Goal: Task Accomplishment & Management: Use online tool/utility

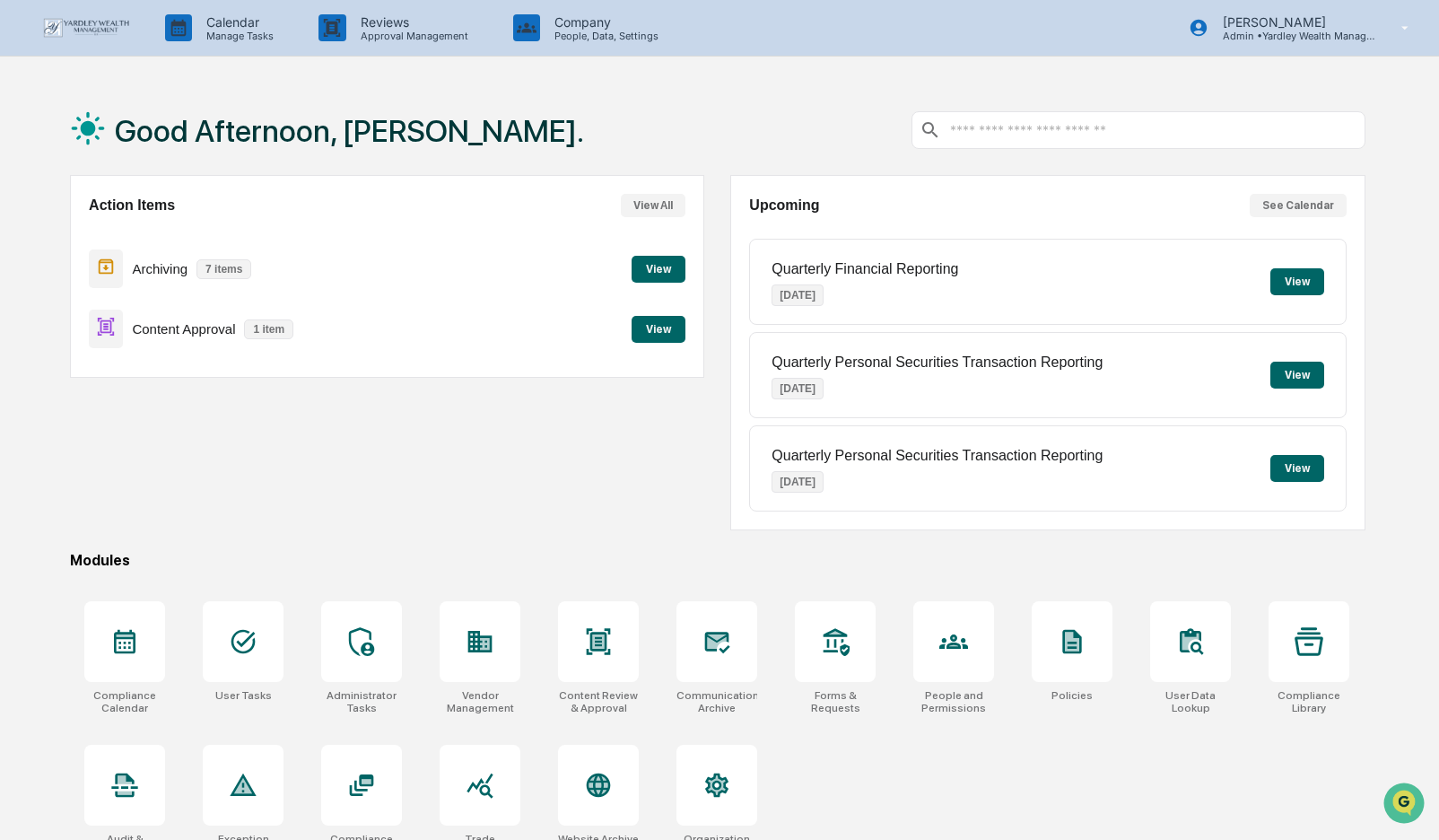
click at [654, 327] on button "View" at bounding box center [659, 329] width 53 height 27
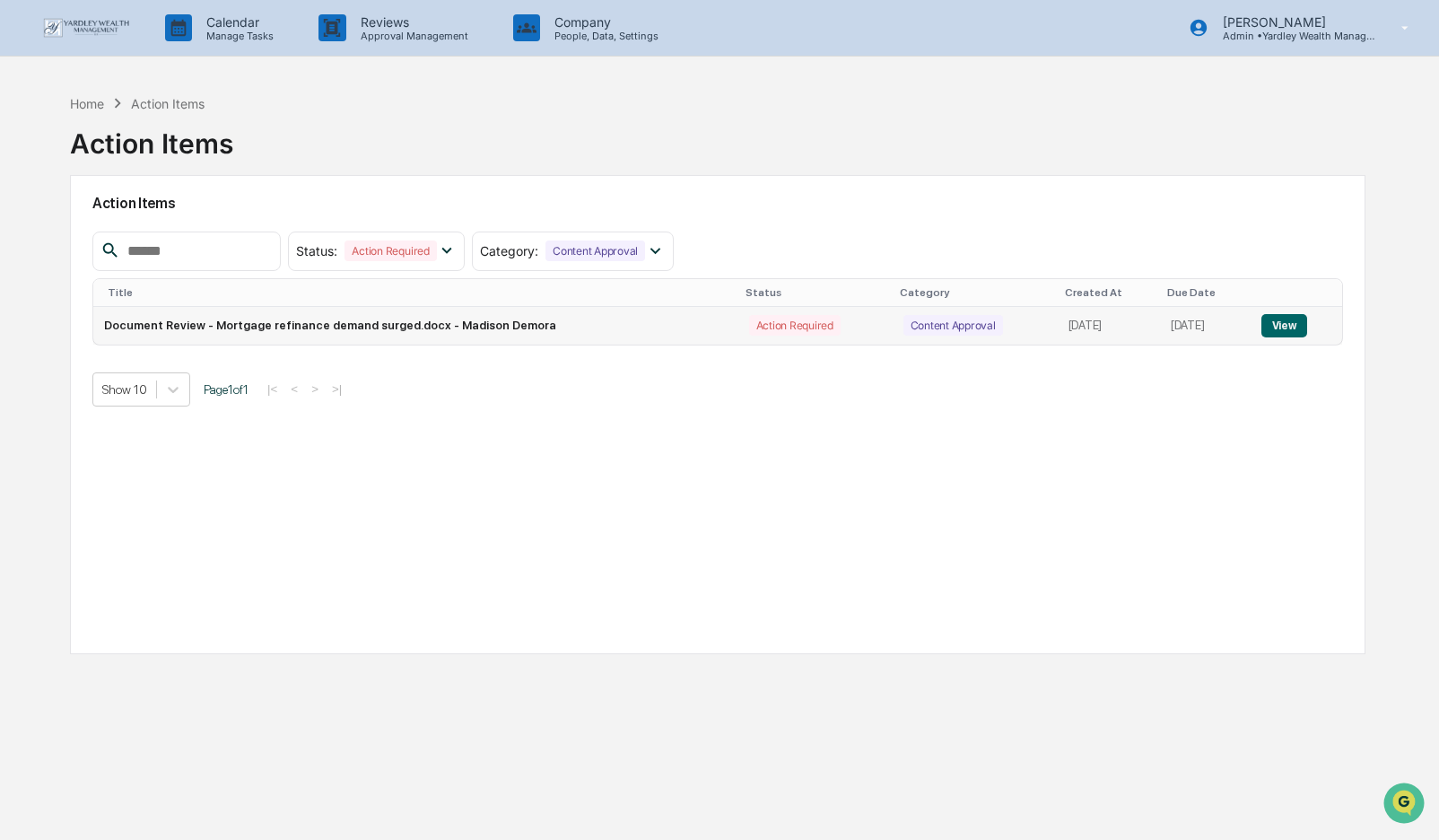
click at [1292, 320] on button "View" at bounding box center [1284, 325] width 46 height 23
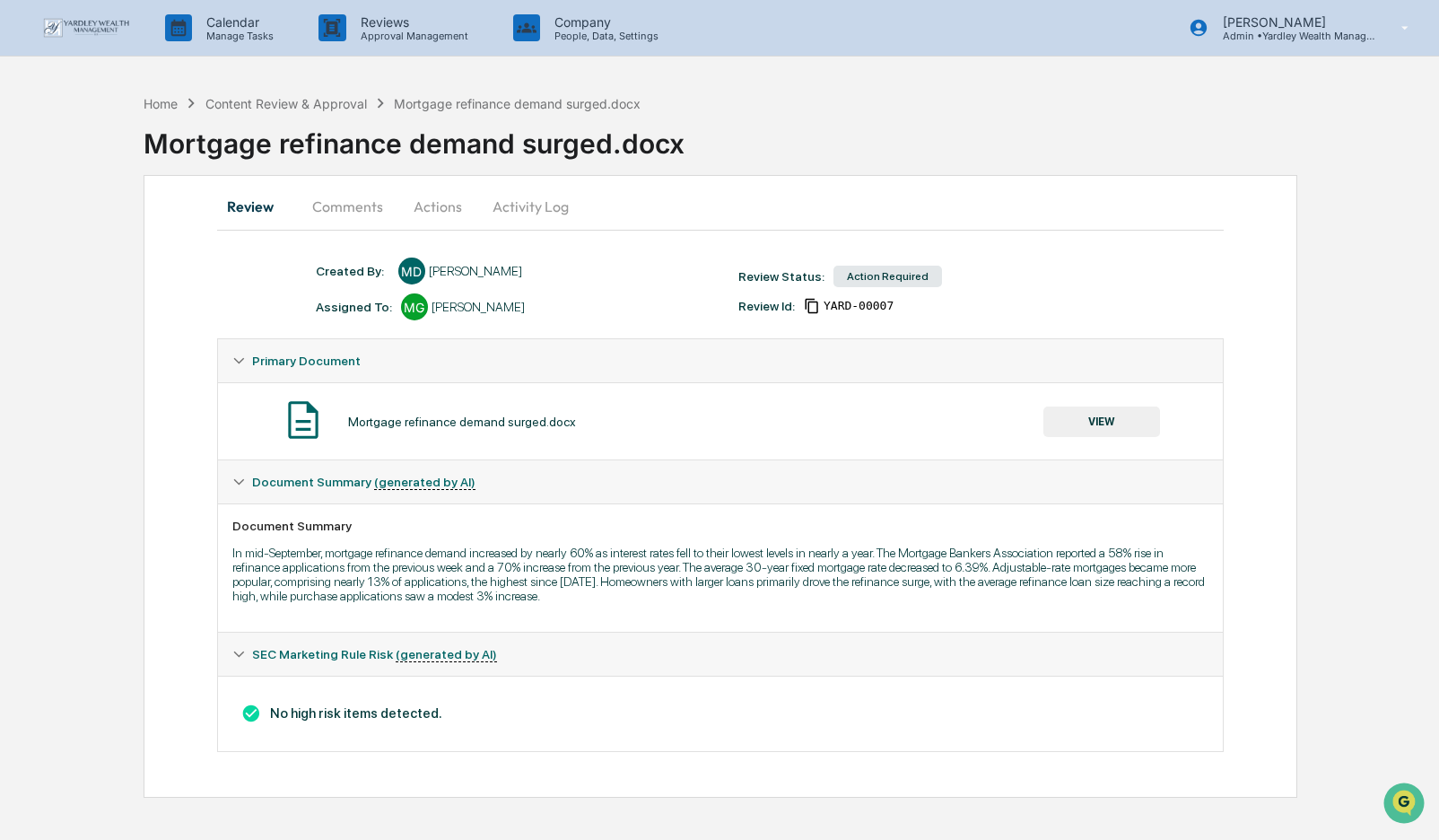
click at [432, 204] on button "Actions" at bounding box center [438, 206] width 81 height 43
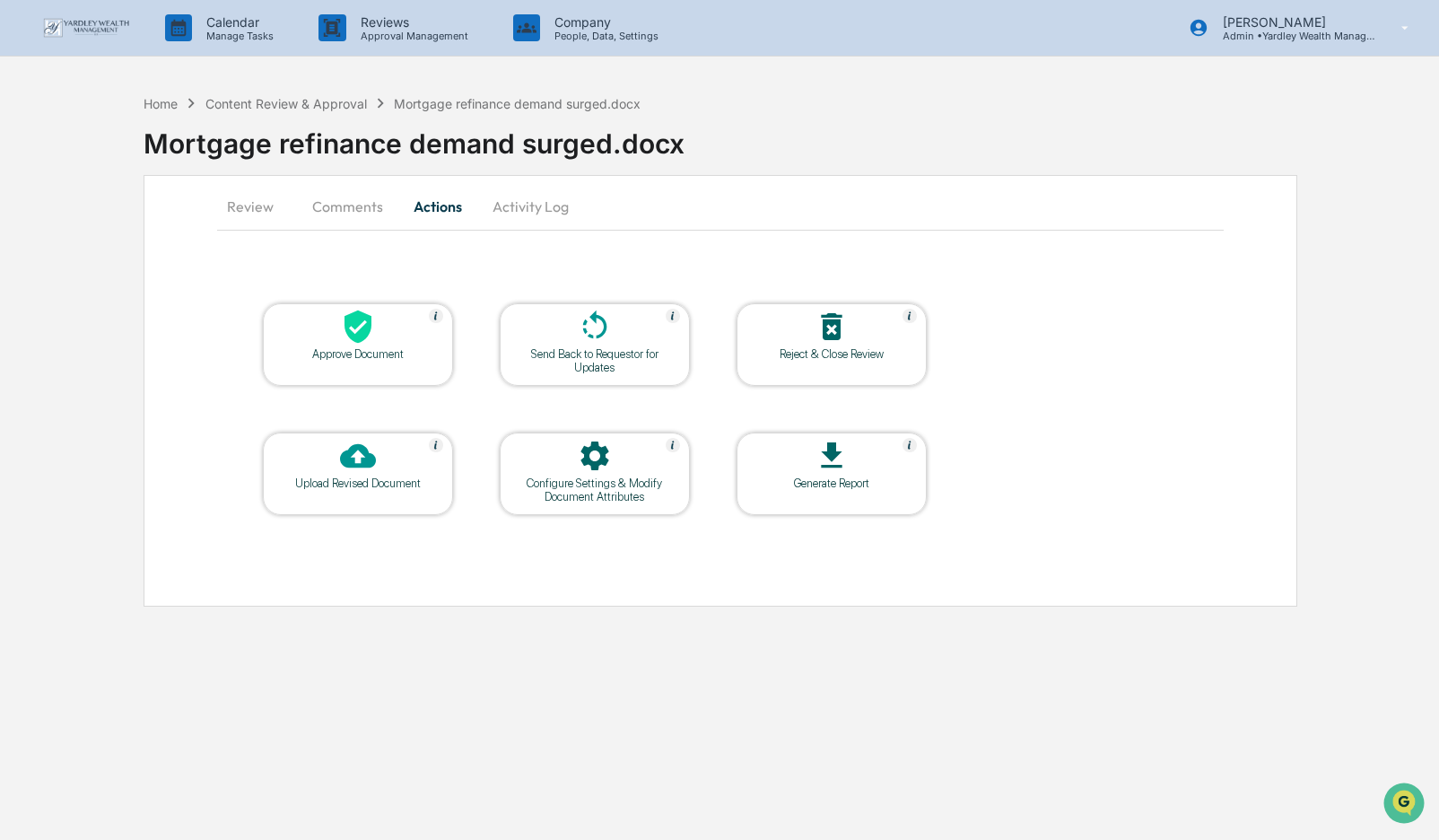
click at [373, 349] on div "Approve Document" at bounding box center [357, 354] width 161 height 14
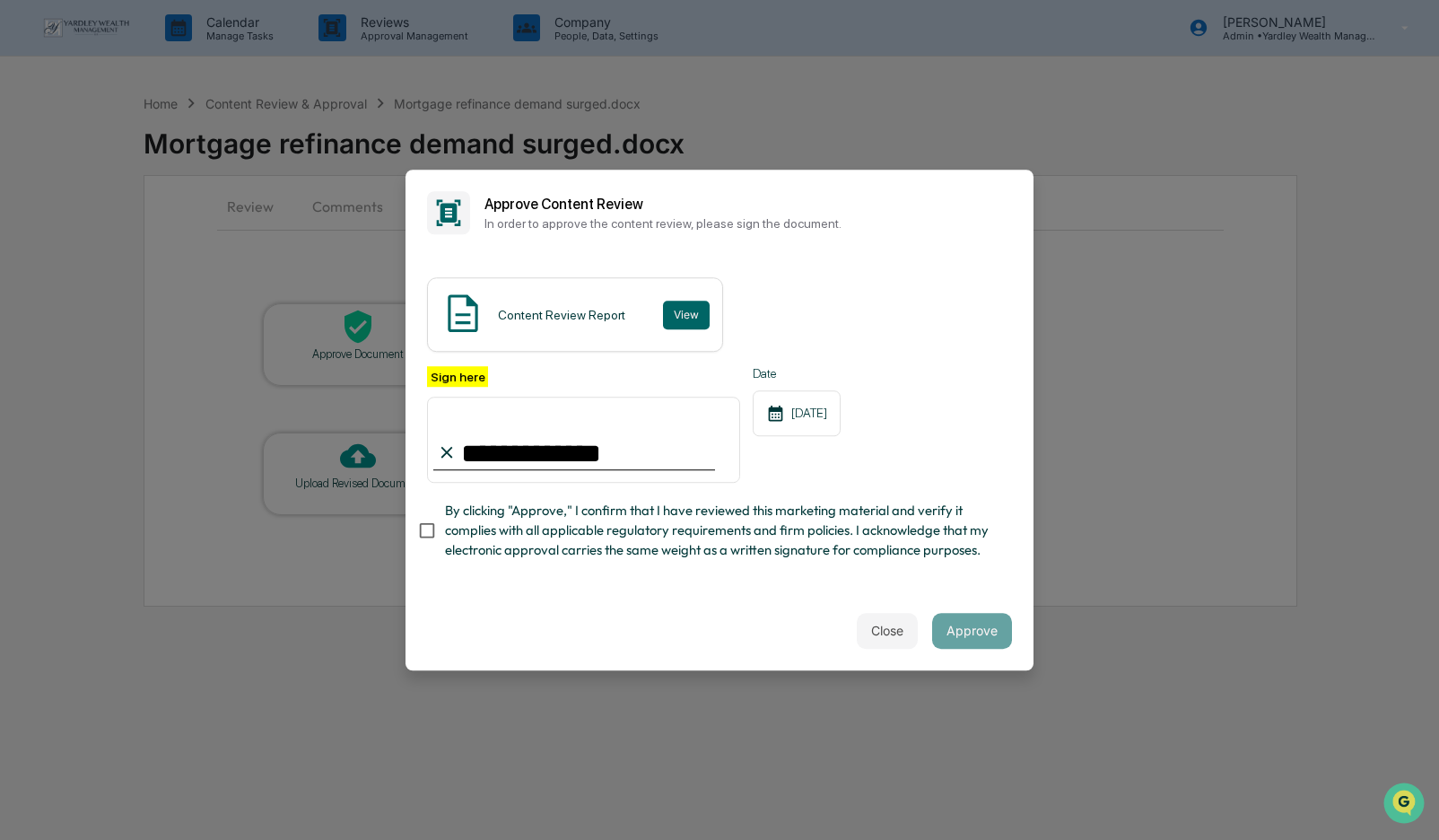
type input "**********"
click at [966, 626] on button "Approve" at bounding box center [972, 630] width 80 height 36
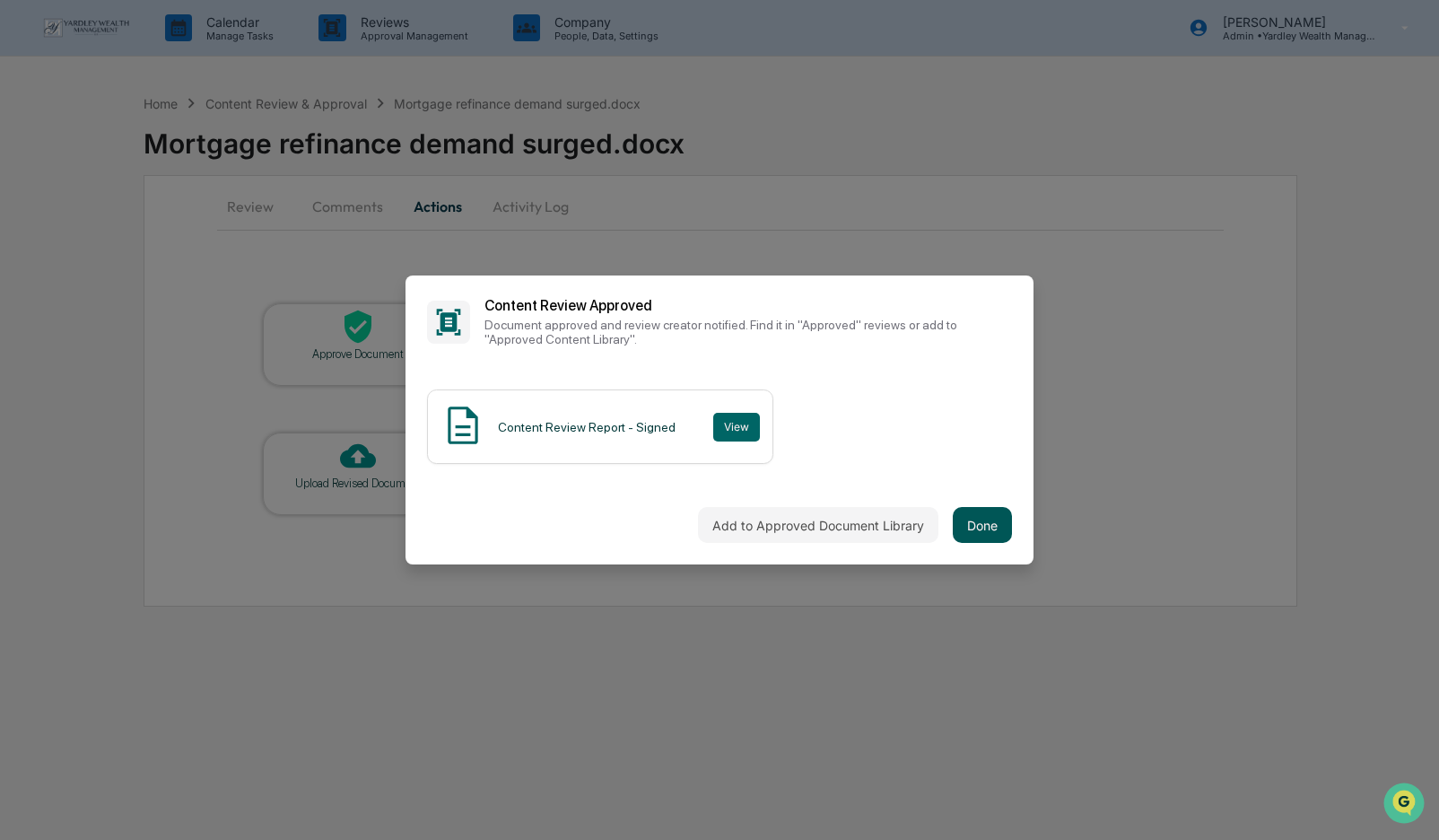
click at [988, 531] on button "Done" at bounding box center [982, 524] width 59 height 36
